Goal: Information Seeking & Learning: Check status

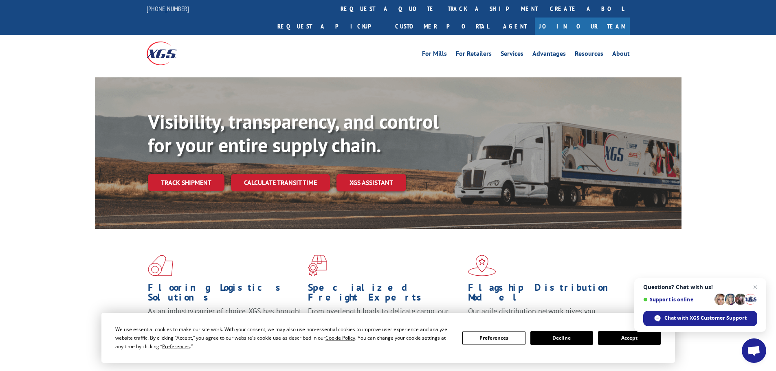
click at [633, 339] on button "Accept" at bounding box center [629, 338] width 63 height 14
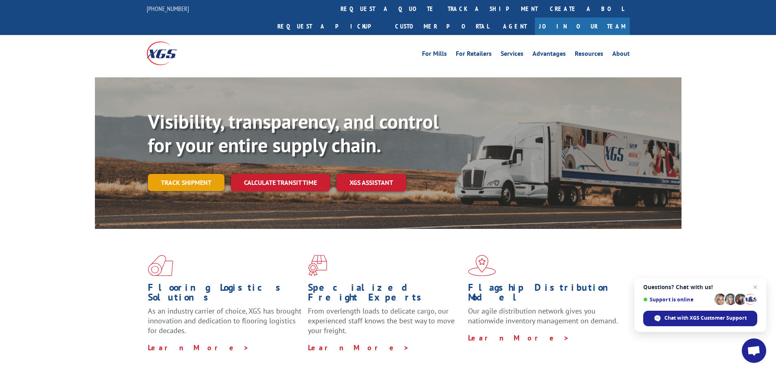
click at [198, 174] on link "Track shipment" at bounding box center [186, 182] width 77 height 17
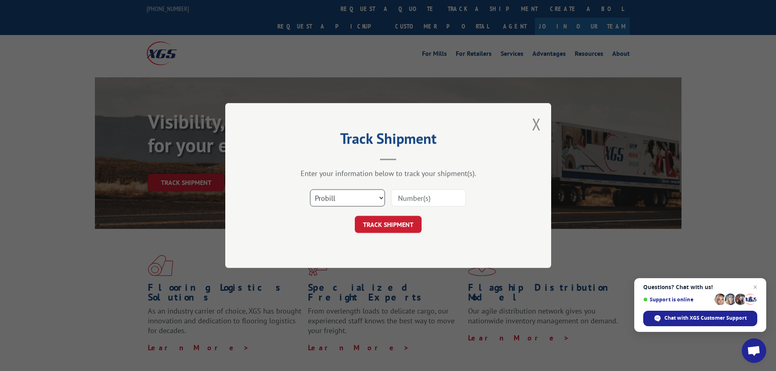
click at [362, 195] on select "Select category... Probill BOL PO" at bounding box center [347, 197] width 75 height 17
select select "bol"
click at [310, 189] on select "Select category... Probill BOL PO" at bounding box center [347, 197] width 75 height 17
click at [420, 202] on input at bounding box center [428, 197] width 75 height 17
type input "17604564"
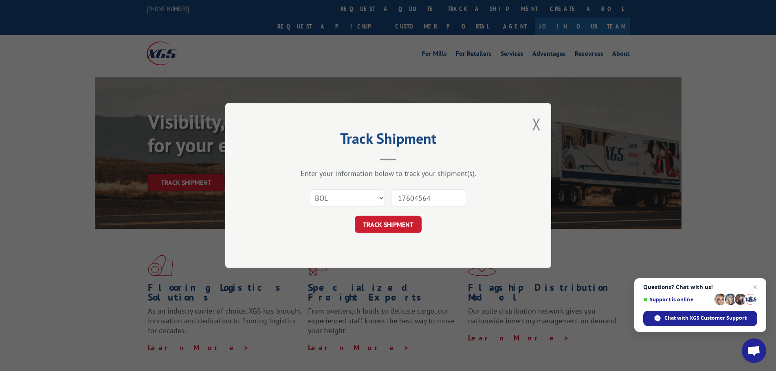
click at [355, 216] on button "TRACK SHIPMENT" at bounding box center [388, 224] width 67 height 17
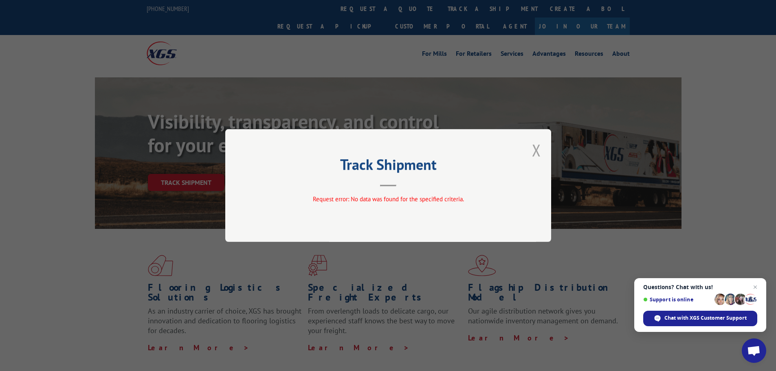
click at [539, 149] on button "Close modal" at bounding box center [536, 150] width 9 height 22
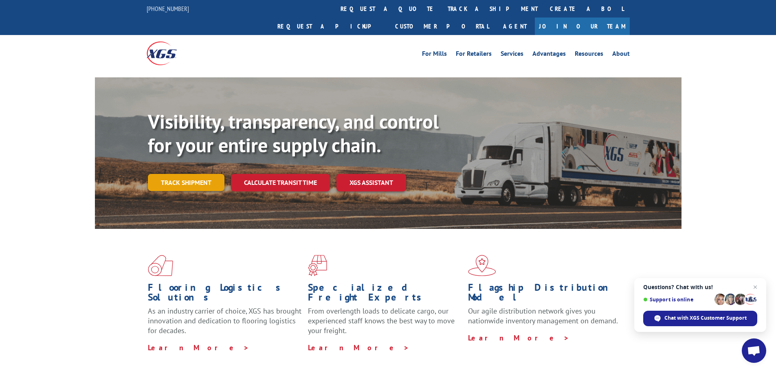
click at [171, 174] on link "Track shipment" at bounding box center [186, 182] width 77 height 17
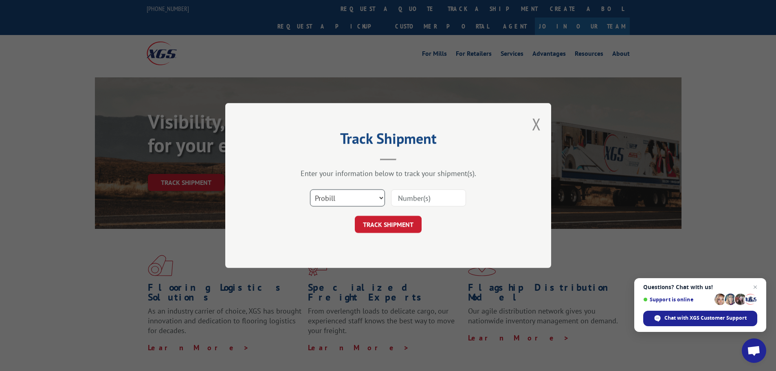
click at [337, 204] on select "Select category... Probill BOL PO" at bounding box center [347, 197] width 75 height 17
click at [310, 189] on select "Select category... Probill BOL PO" at bounding box center [347, 197] width 75 height 17
click at [424, 199] on input at bounding box center [428, 197] width 75 height 17
paste input "17604564"
type input "17604564"
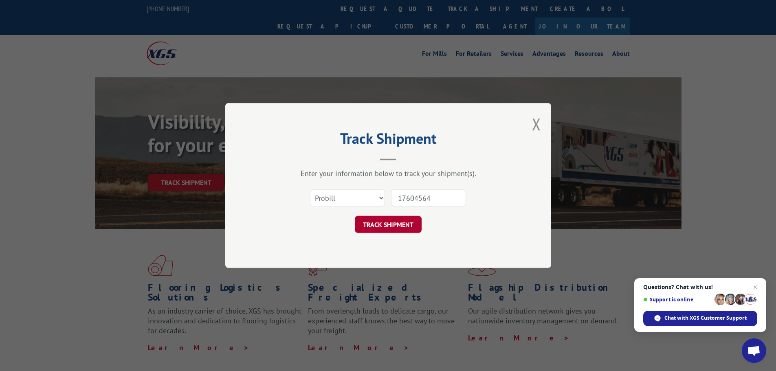
click at [397, 233] on button "TRACK SHIPMENT" at bounding box center [388, 224] width 67 height 17
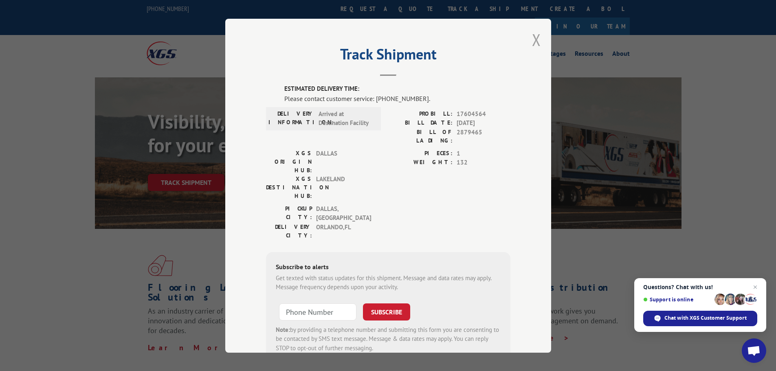
click at [532, 40] on button "Close modal" at bounding box center [536, 40] width 9 height 22
